Goal: Information Seeking & Learning: Understand process/instructions

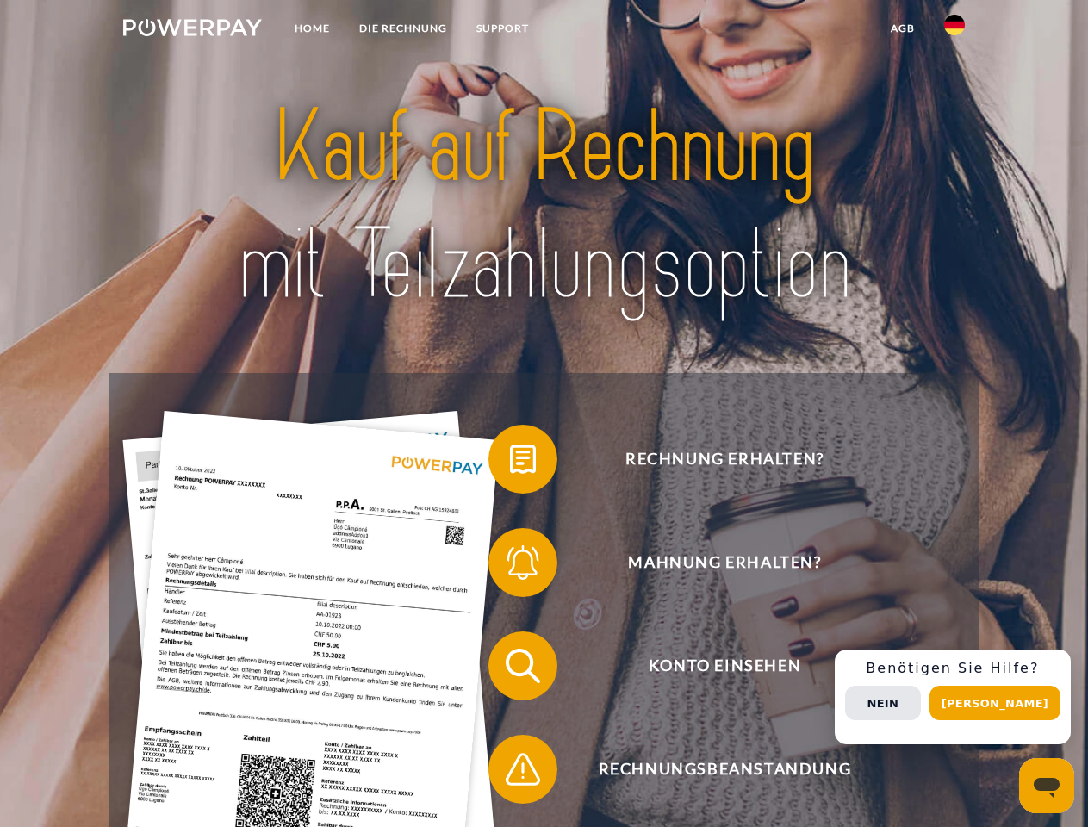
click at [192, 30] on img at bounding box center [192, 27] width 139 height 17
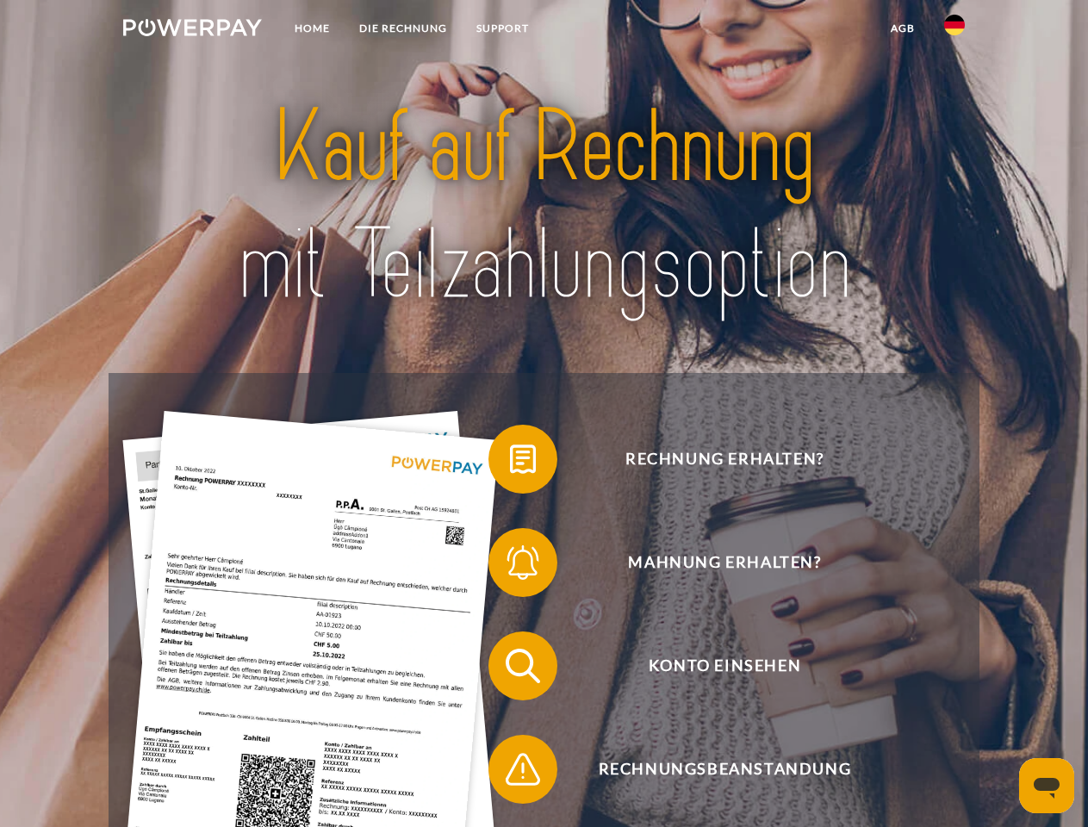
click at [954, 30] on img at bounding box center [954, 25] width 21 height 21
click at [902, 28] on link "agb" at bounding box center [902, 28] width 53 height 31
click at [510, 463] on span at bounding box center [497, 459] width 86 height 86
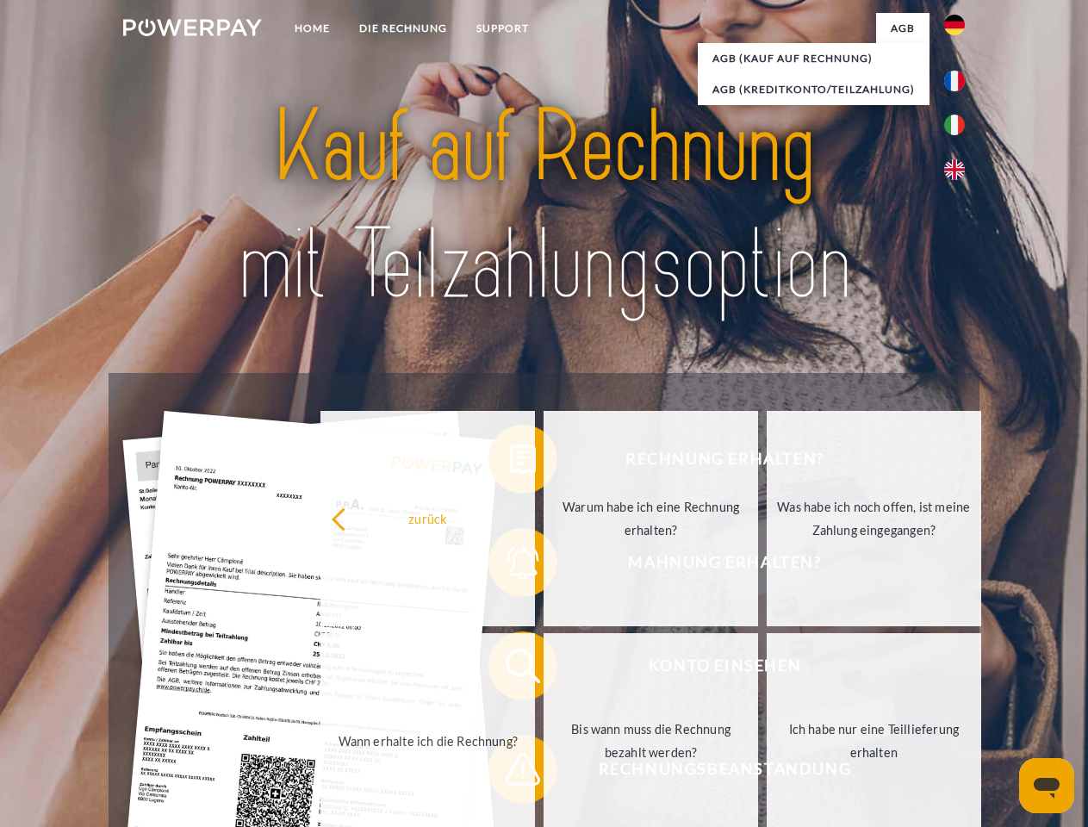
click at [510, 566] on div "zurück Warum habe ich eine Rechnung erhalten? Was habe ich noch offen, ist mein…" at bounding box center [652, 629] width 696 height 444
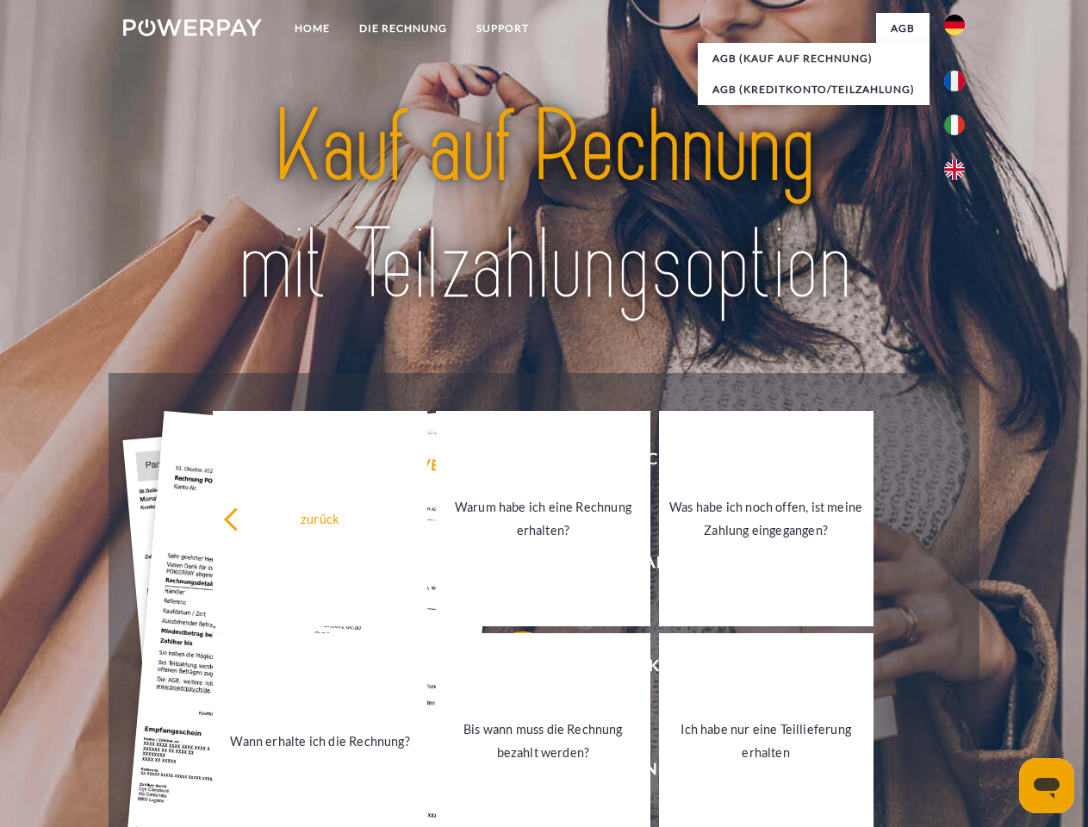
click at [510, 669] on link "Bis wann muss die Rechnung bezahlt werden?" at bounding box center [543, 740] width 214 height 215
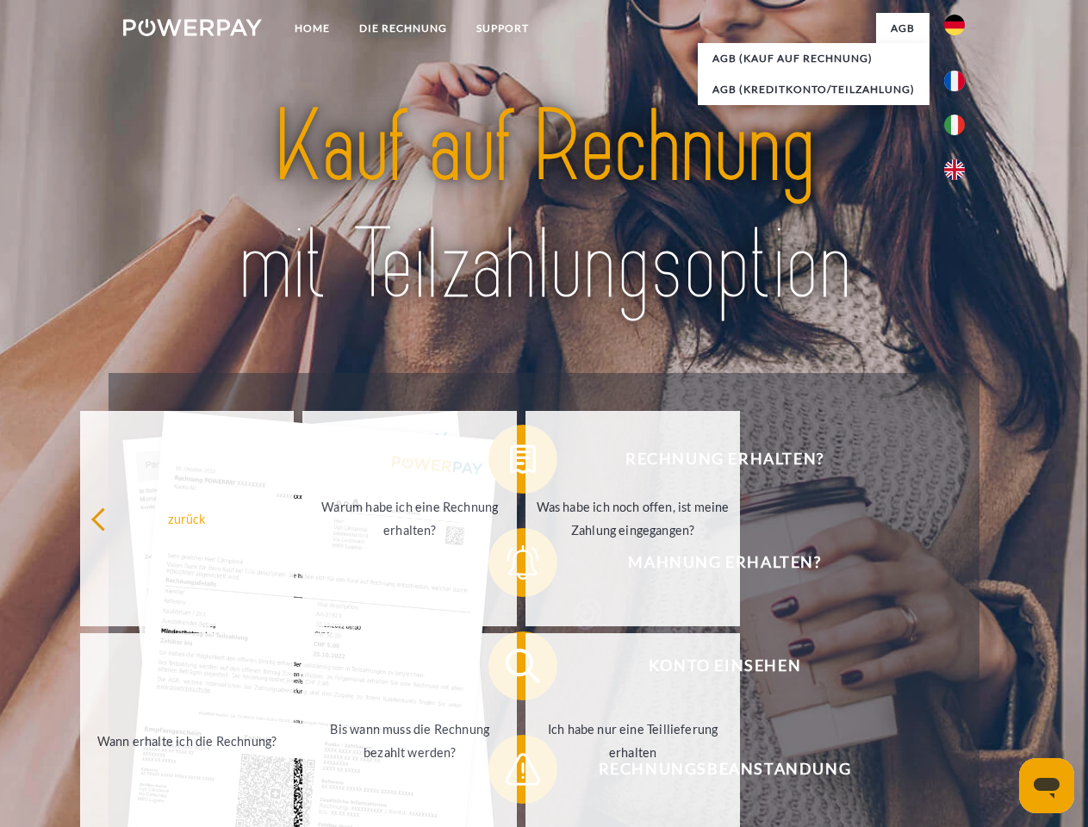
click at [510, 773] on span at bounding box center [497, 769] width 86 height 86
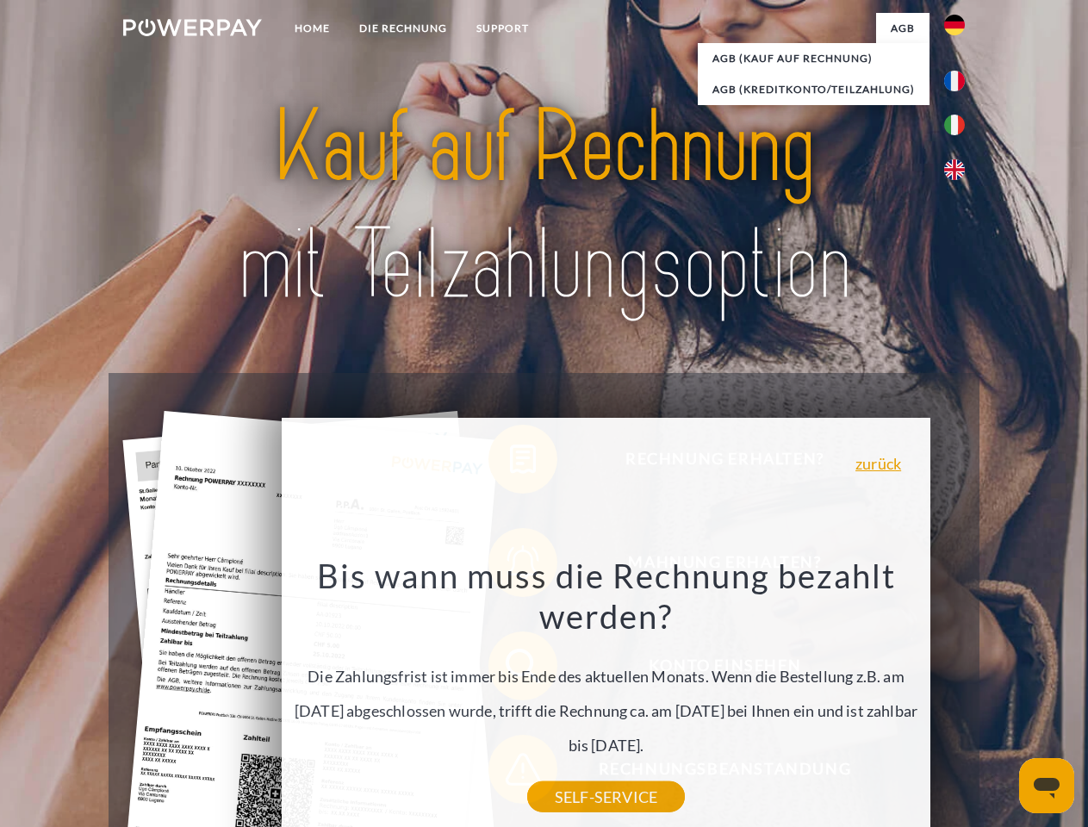
click at [959, 697] on div "Rechnung erhalten? Mahnung erhalten? Konto einsehen" at bounding box center [544, 717] width 870 height 689
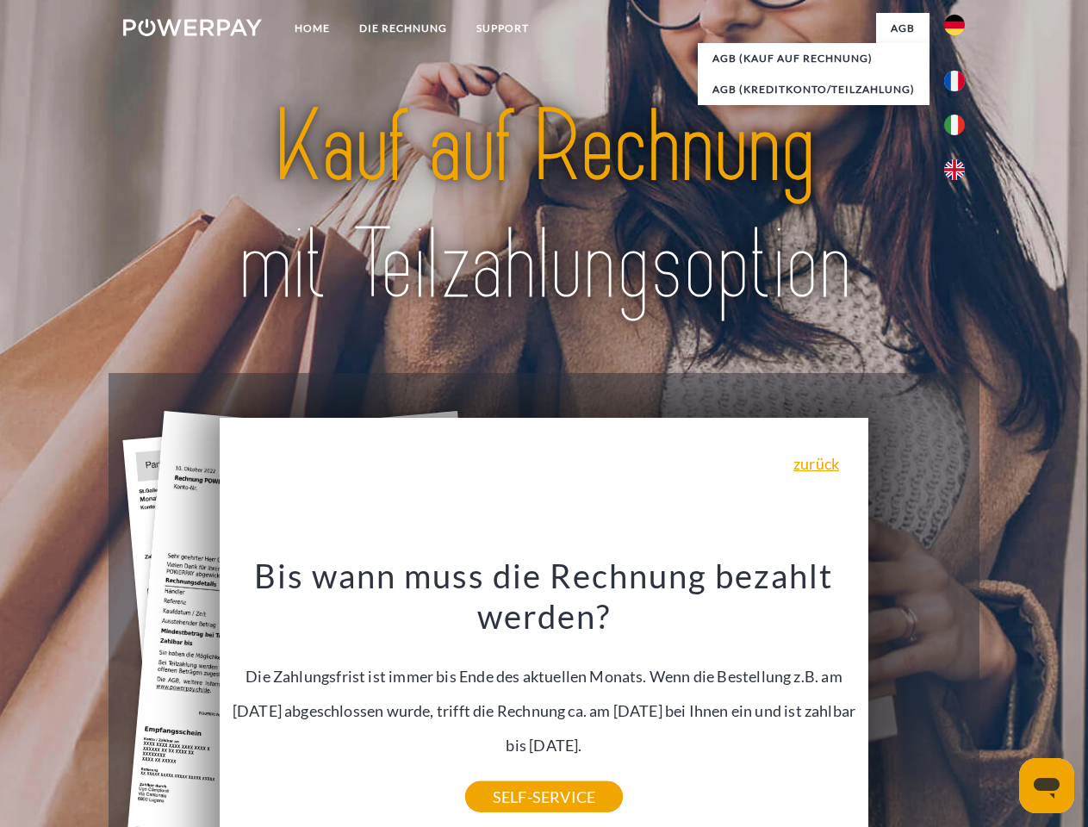
click at [917, 700] on span "Konto einsehen" at bounding box center [724, 665] width 422 height 69
click at [1001, 703] on header "Home DIE RECHNUNG SUPPORT" at bounding box center [544, 595] width 1088 height 1190
